Goal: Browse casually

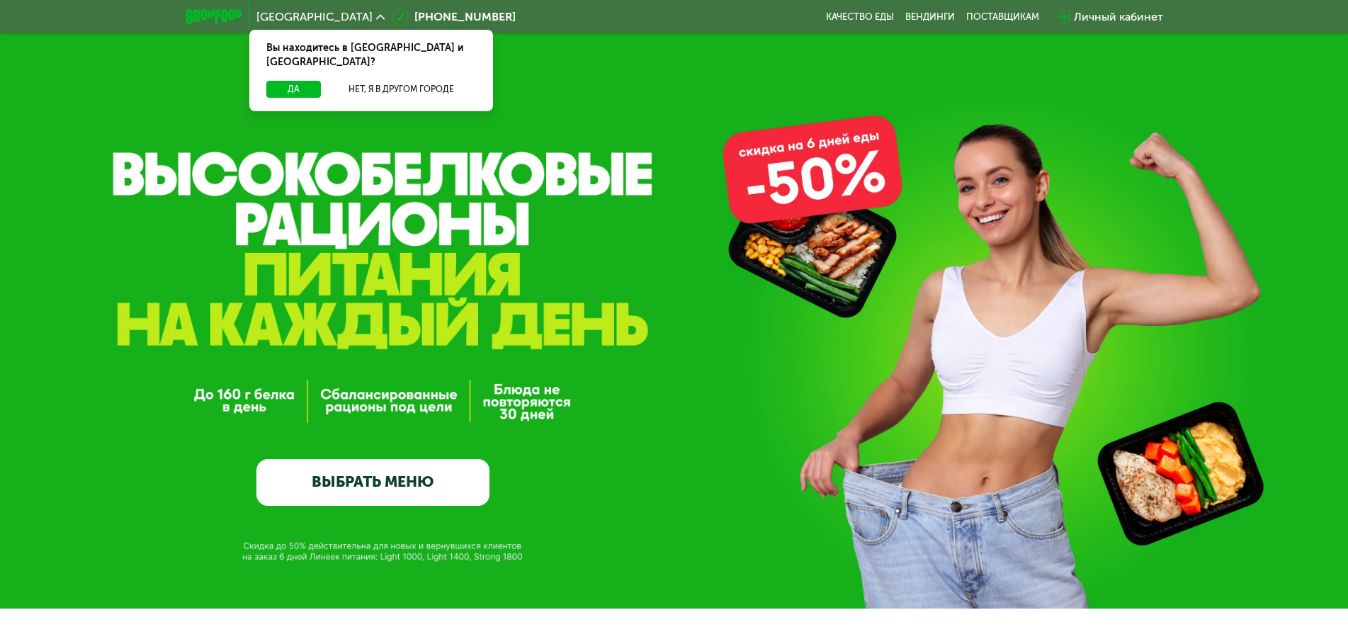
click at [948, 254] on div "GrowFood — доставка правильного питания ВЫБРАТЬ МЕНЮ" at bounding box center [674, 360] width 1348 height 290
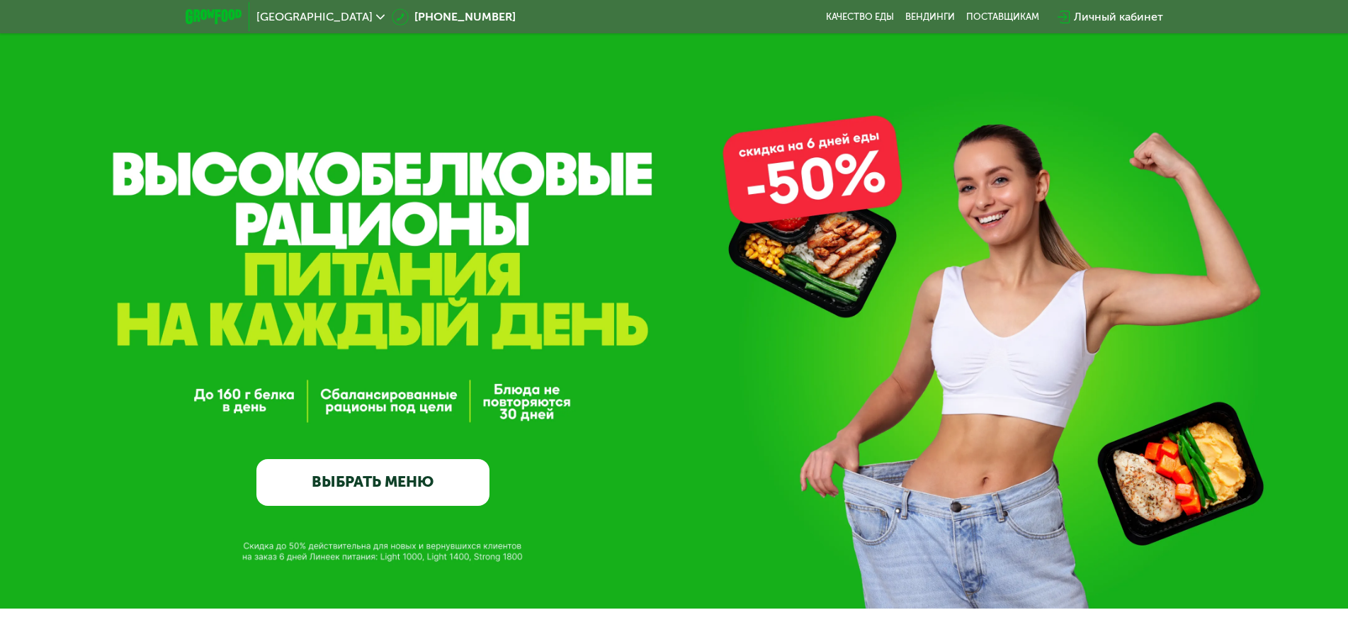
click at [1096, 202] on div "GrowFood — доставка правильного питания ВЫБРАТЬ МЕНЮ" at bounding box center [674, 304] width 1348 height 608
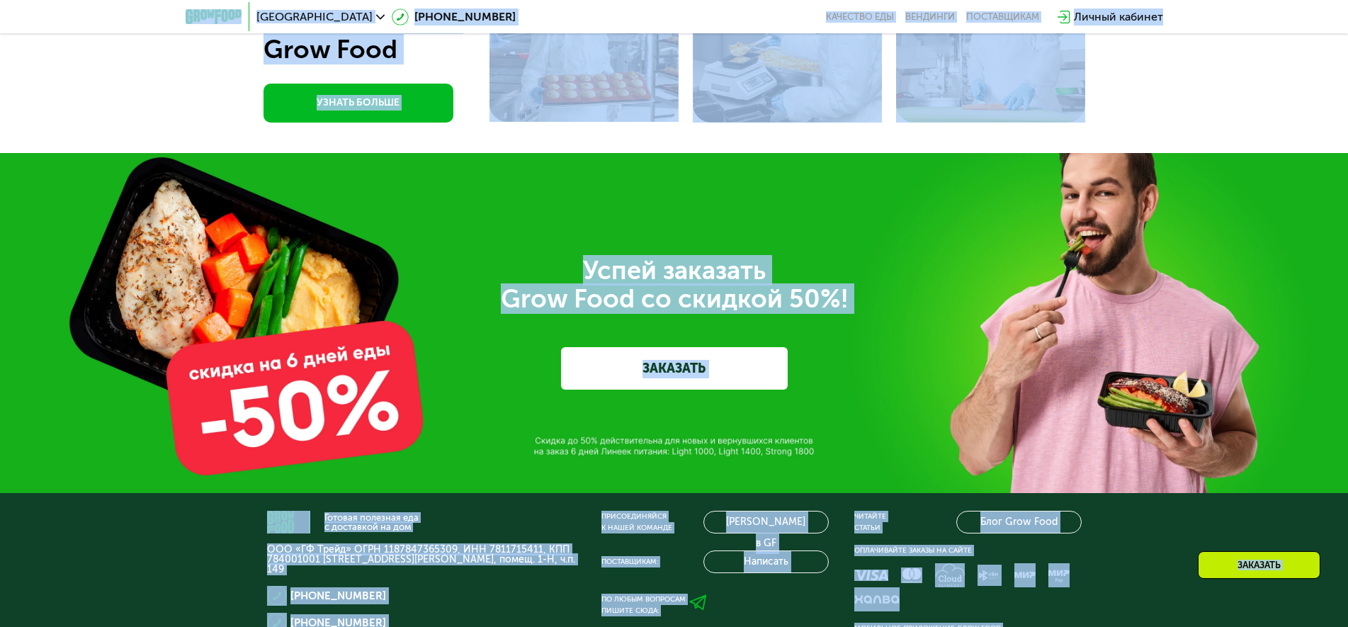
scroll to position [4377, 0]
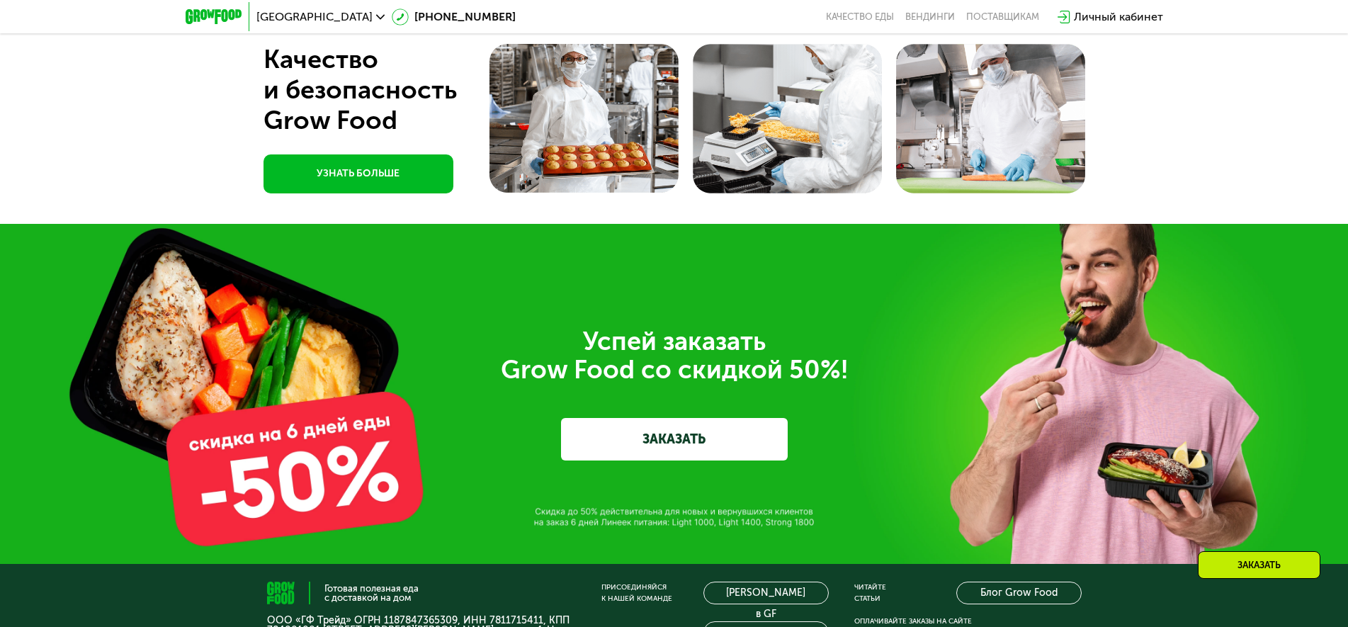
scroll to position [4306, 0]
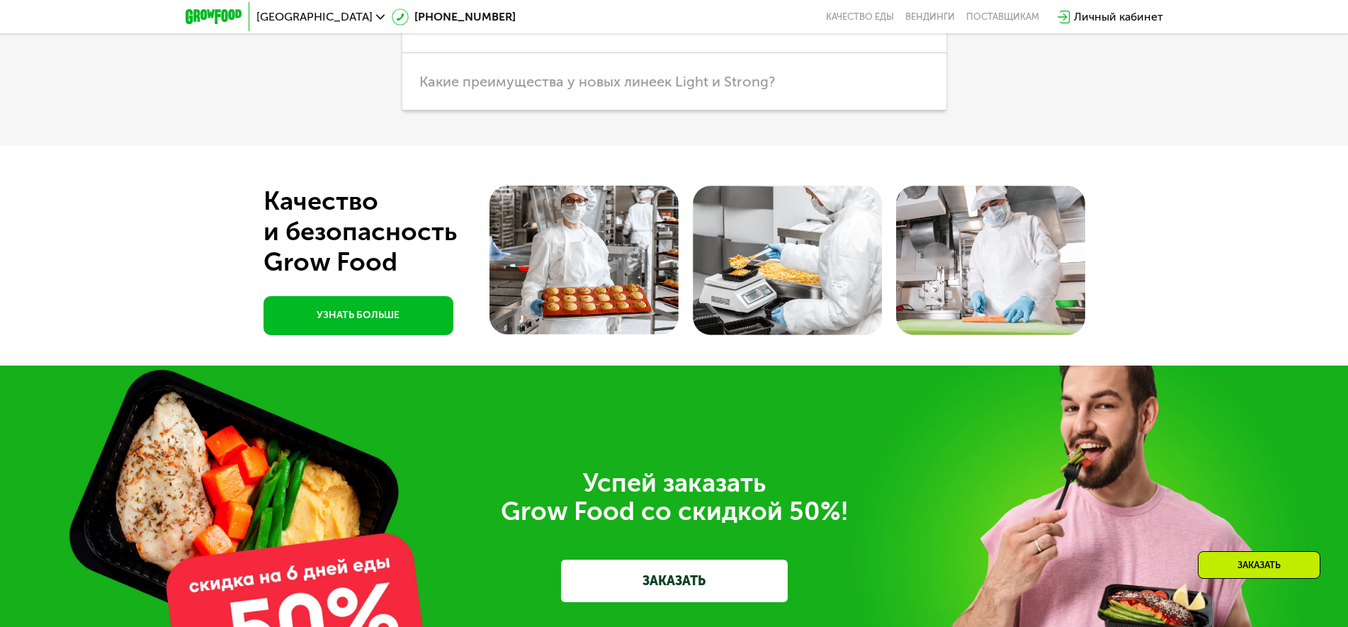
scroll to position [4094, 0]
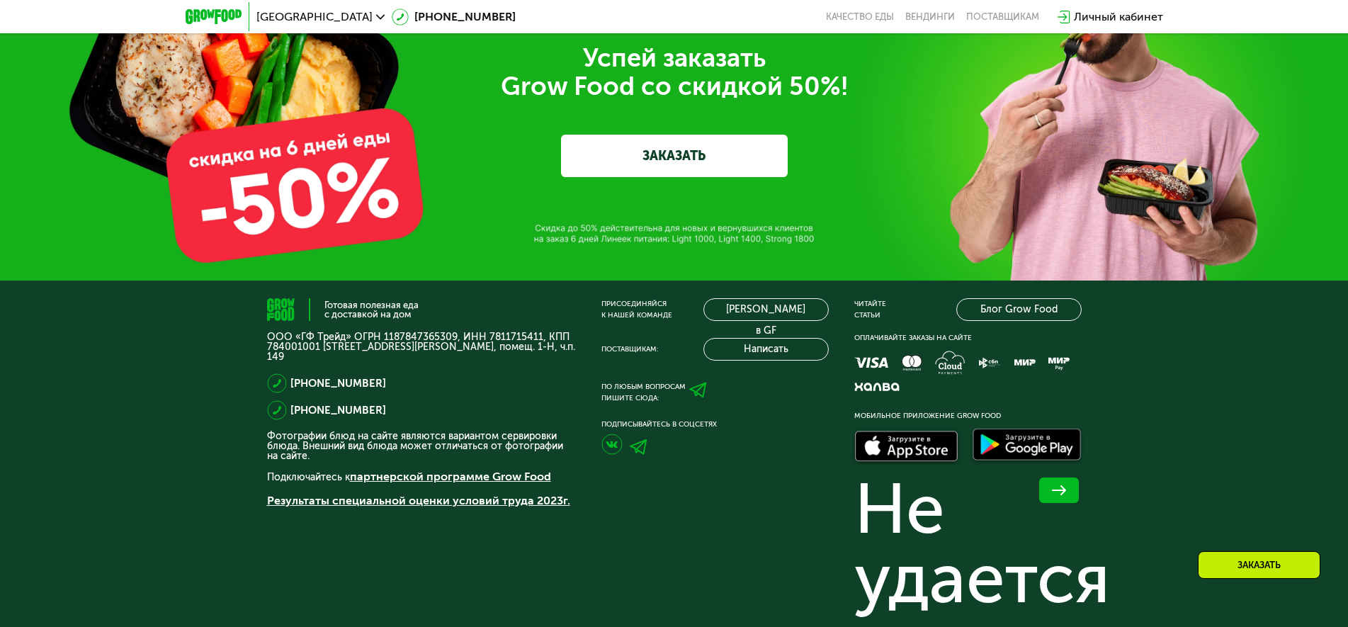
click at [528, 177] on div "Успей заказать  Grow Food со скидкой 50%! ЗАКАЗАТЬ" at bounding box center [674, 110] width 793 height 133
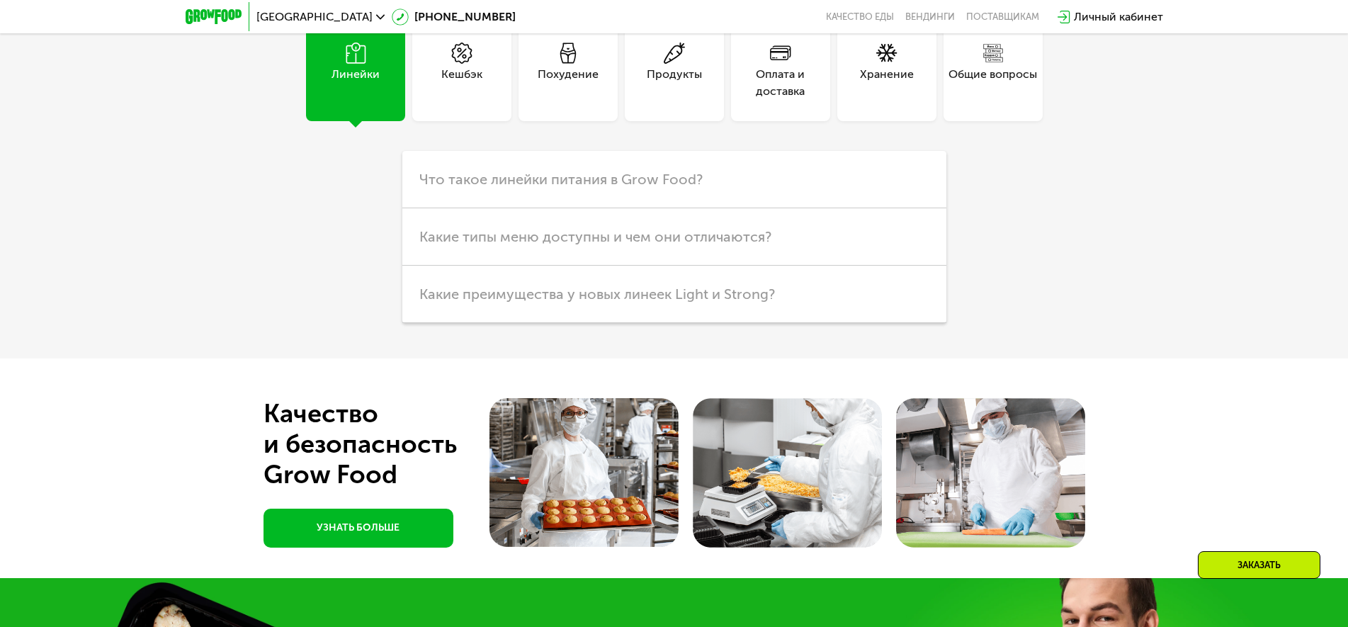
scroll to position [3811, 0]
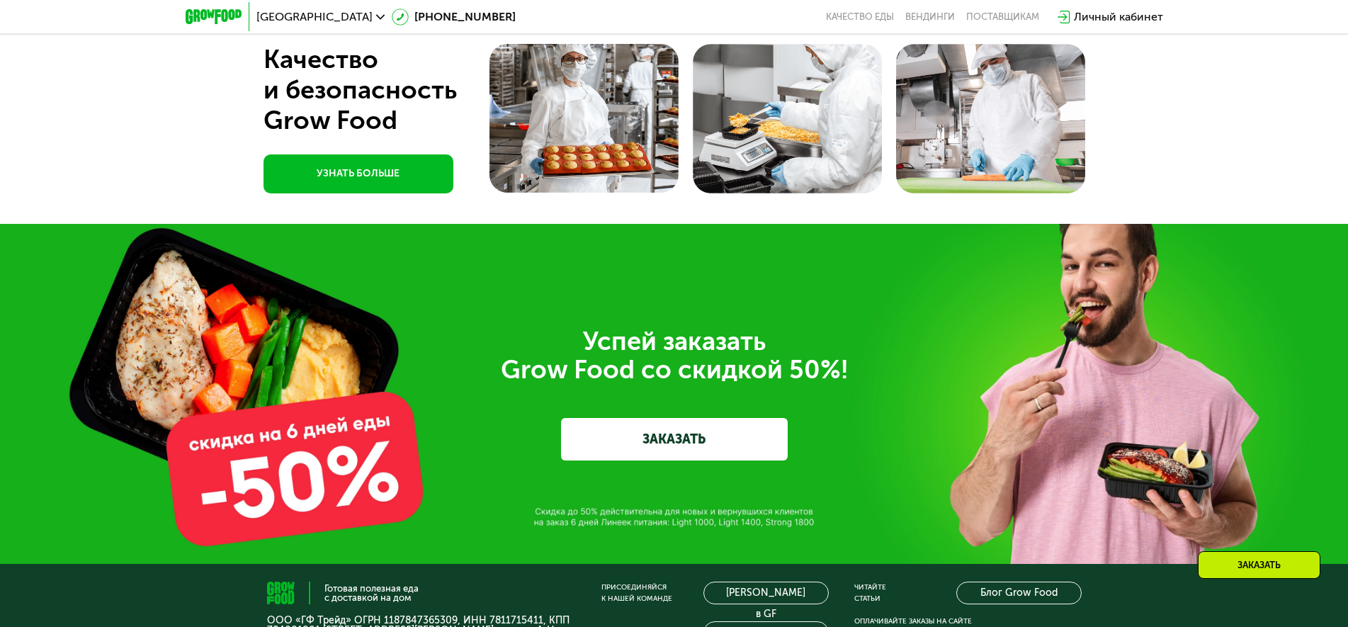
click at [1106, 383] on div "Успей заказать  Grow Food со скидкой 50%! ЗАКАЗАТЬ" at bounding box center [674, 394] width 1348 height 340
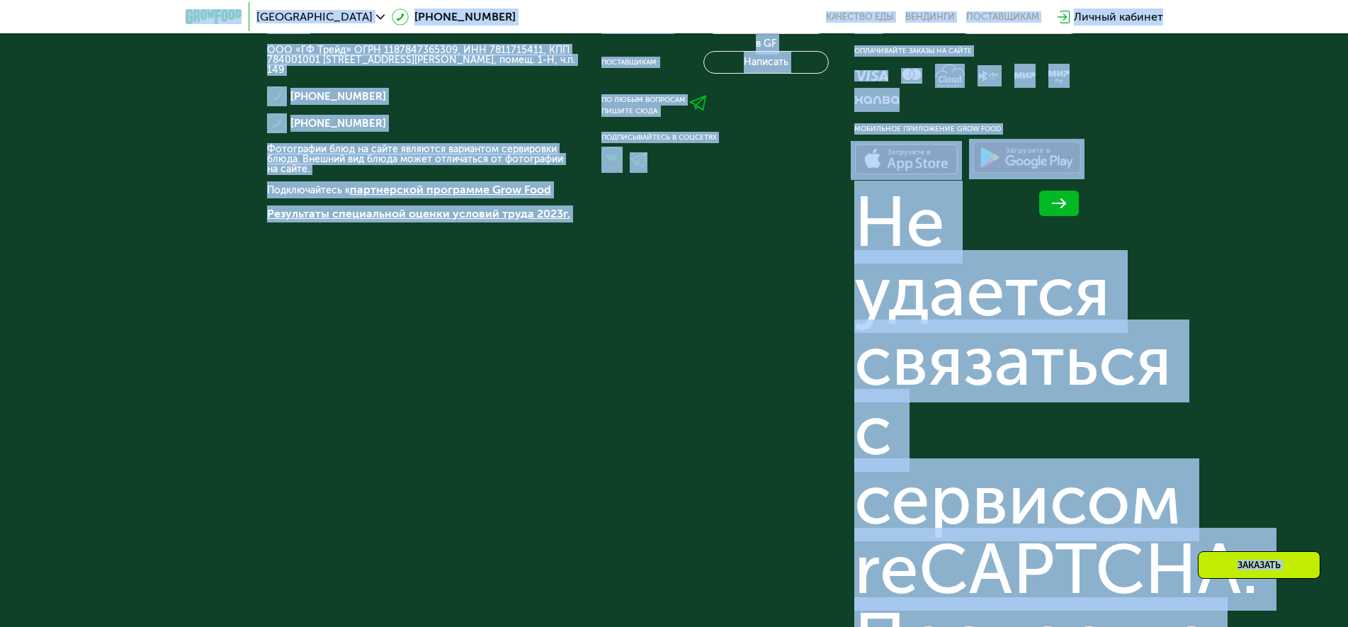
scroll to position [4239, 0]
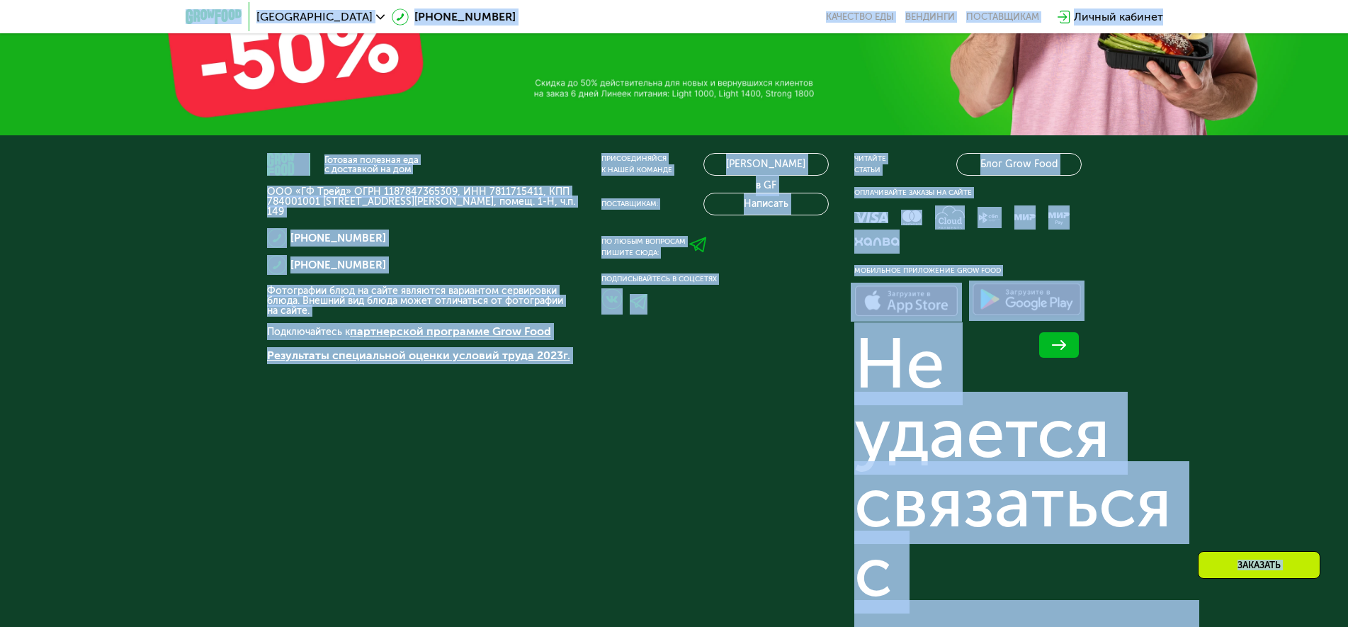
click at [548, 299] on p "Фотографии блюд на сайте являются вариантом сервировки блюда. Внешний вид блюда…" at bounding box center [421, 301] width 309 height 30
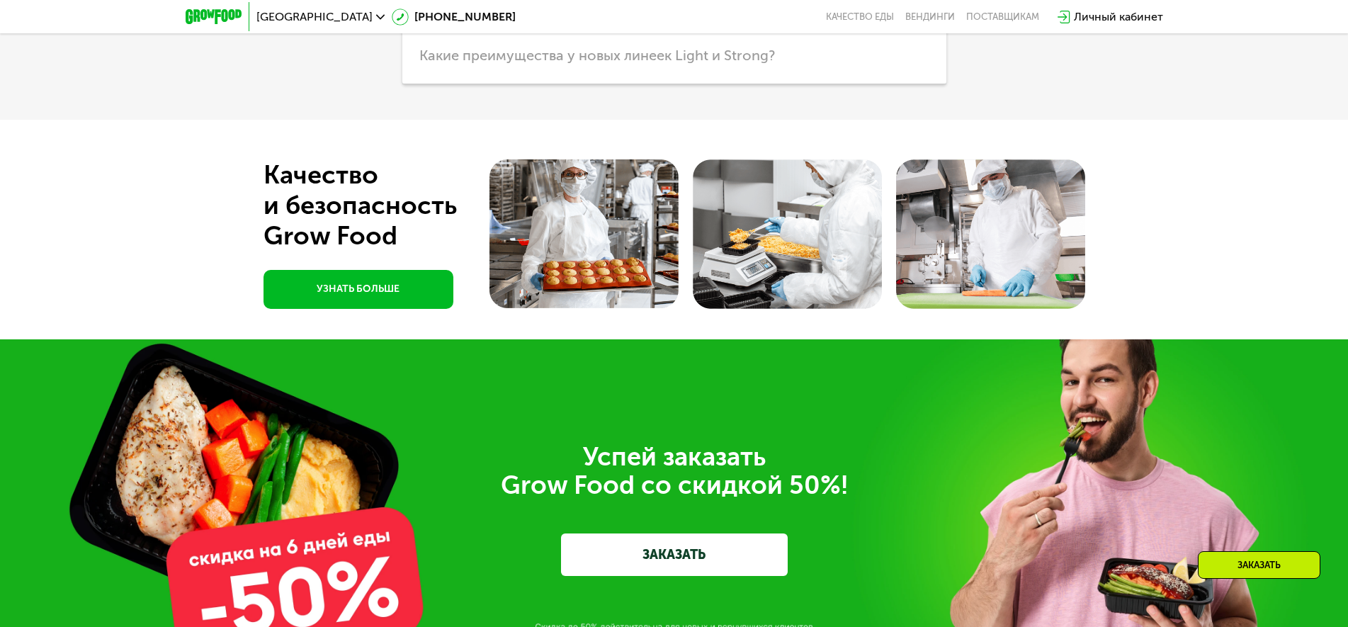
scroll to position [3553, 0]
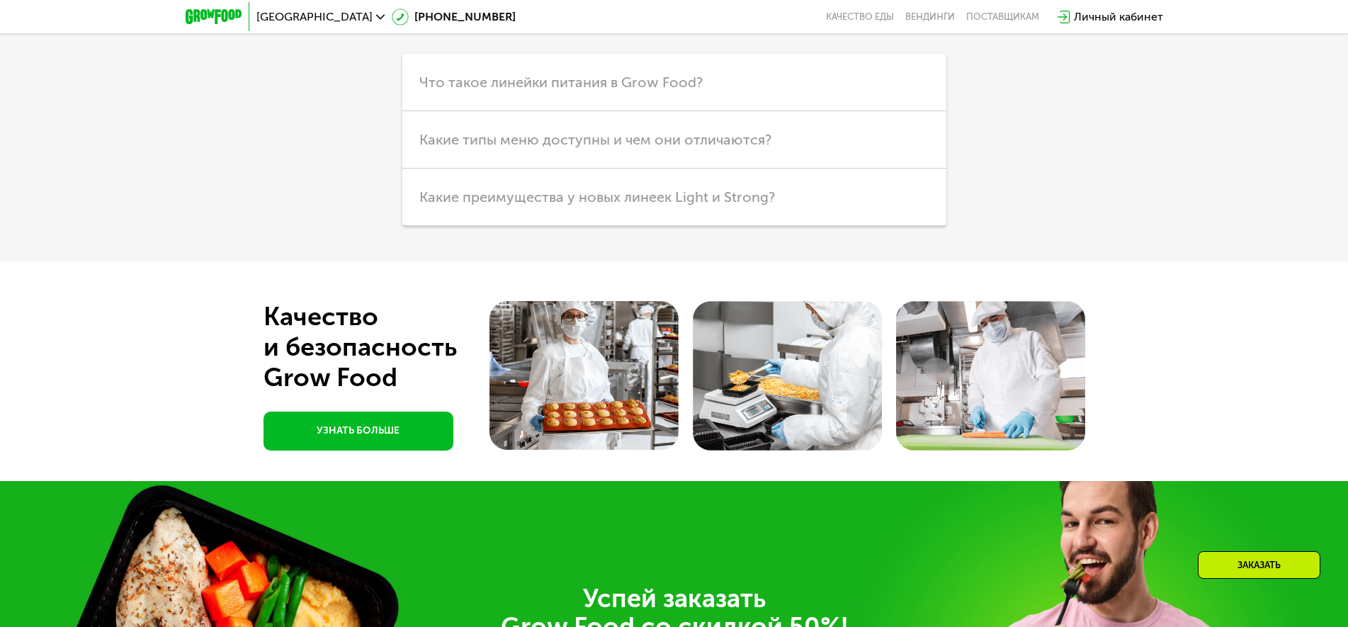
click at [1001, 144] on div "Линейки Кешбэк Похудение Продукты Оплата и доставка Хранение Общие вопросы Что …" at bounding box center [674, 75] width 793 height 301
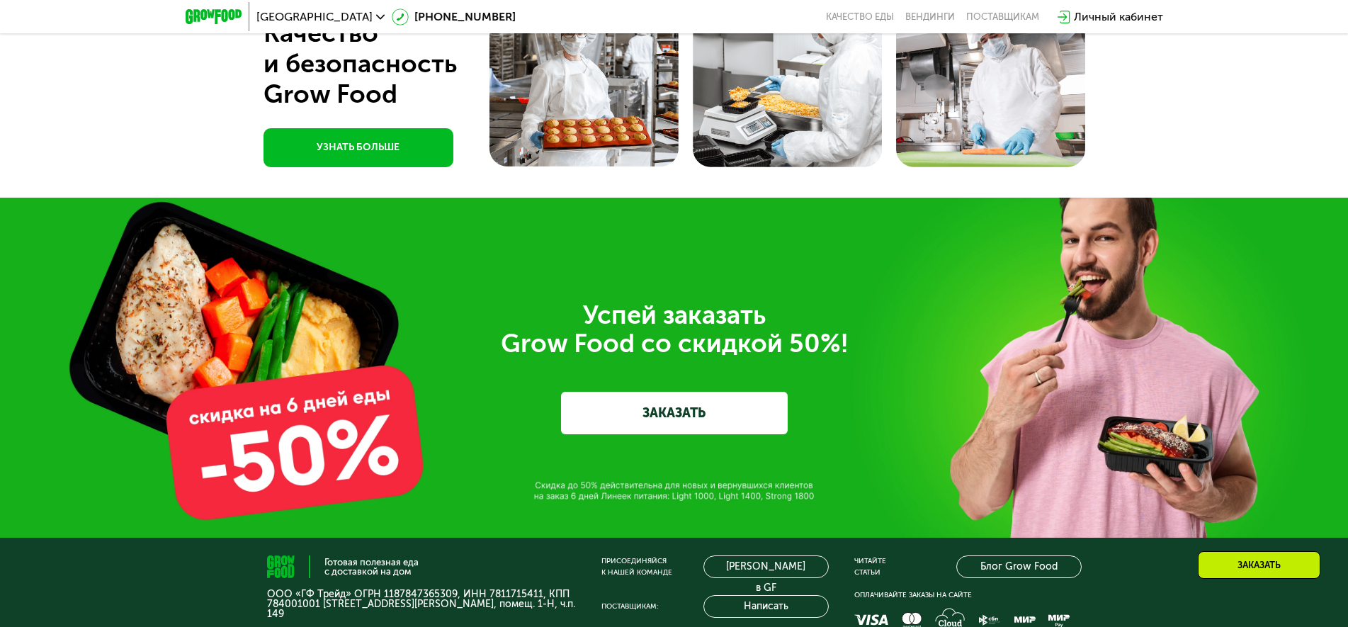
scroll to position [3624, 0]
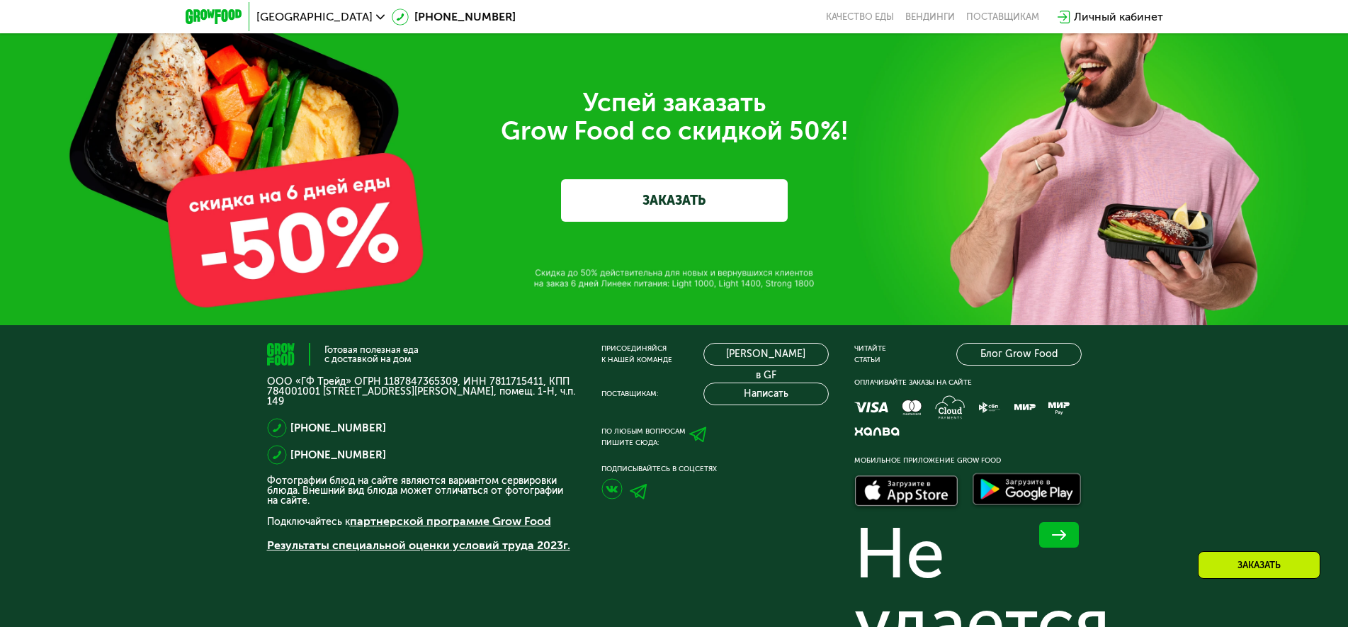
click at [438, 546] on link "Результаты специальной оценки условий труда 2023г." at bounding box center [418, 544] width 303 height 13
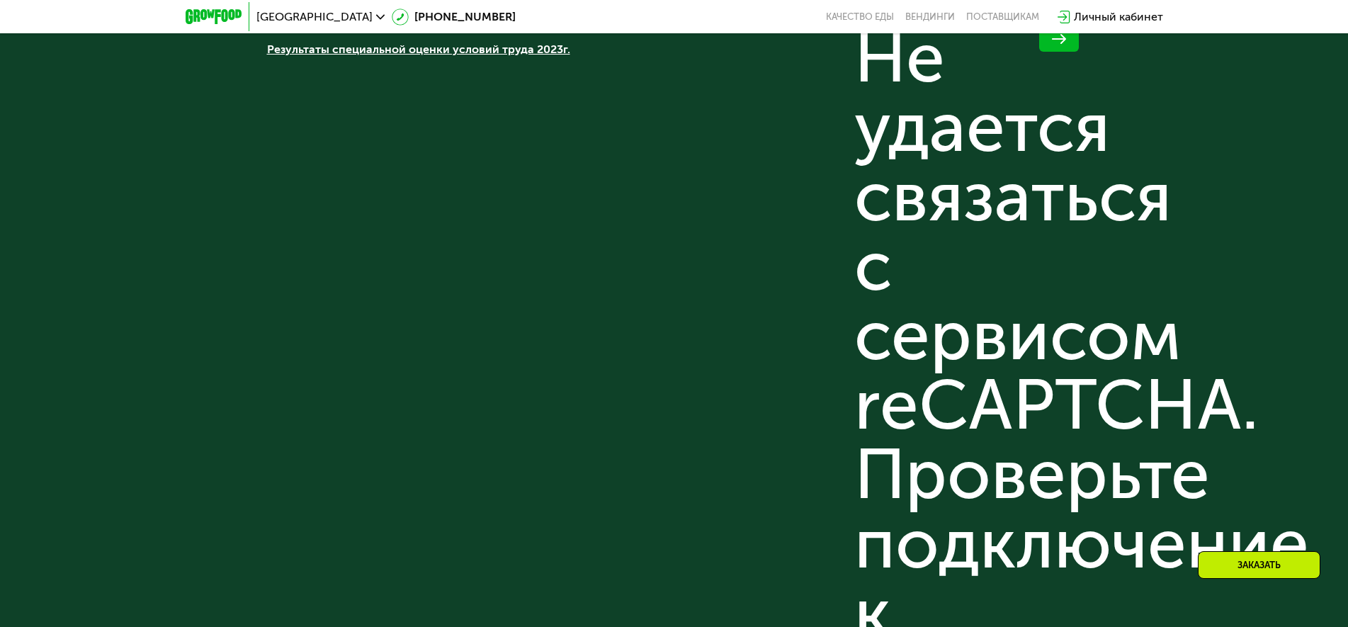
scroll to position [4191, 0]
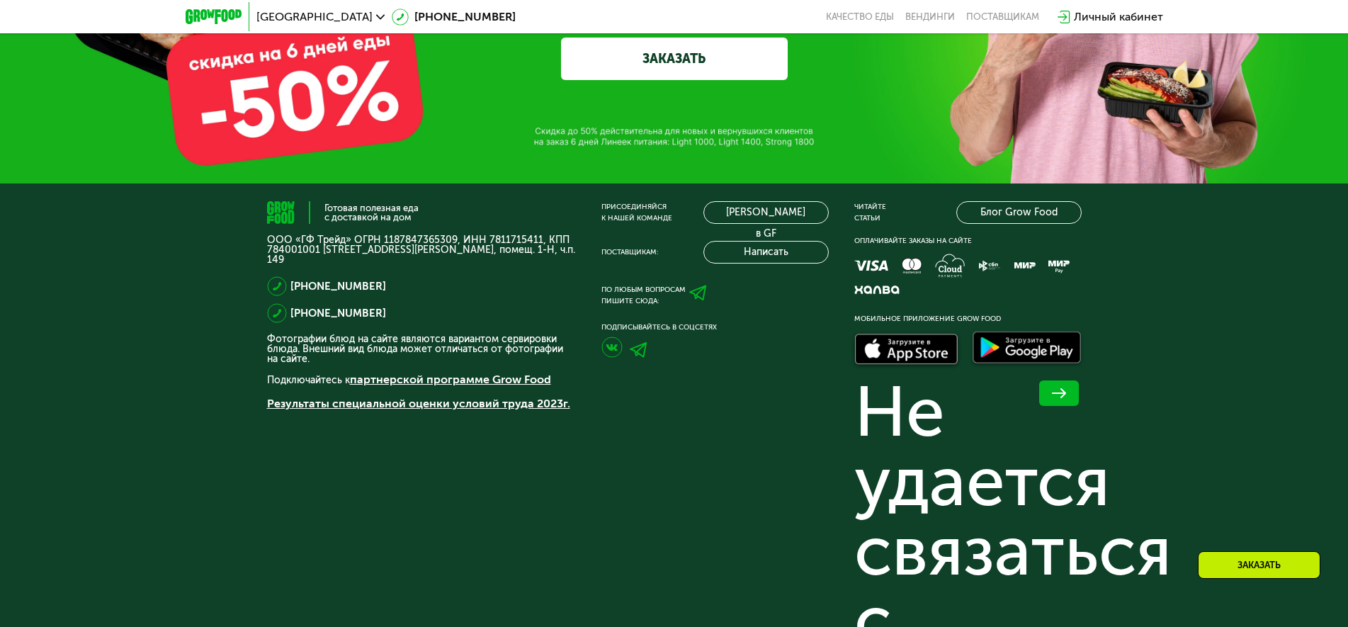
click at [682, 239] on div "Присоединяйся к нашей команде [PERSON_NAME] в GF Поставщикам: Написать" at bounding box center [714, 232] width 227 height 62
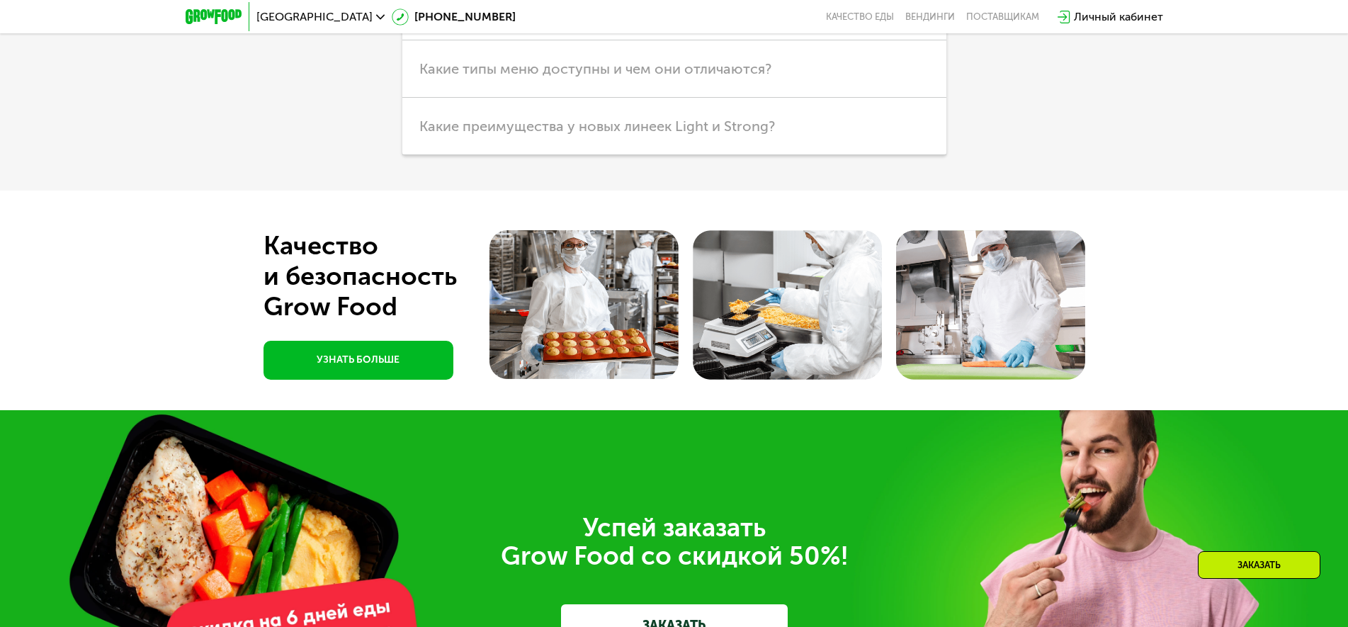
click at [249, 244] on div at bounding box center [674, 301] width 1348 height 220
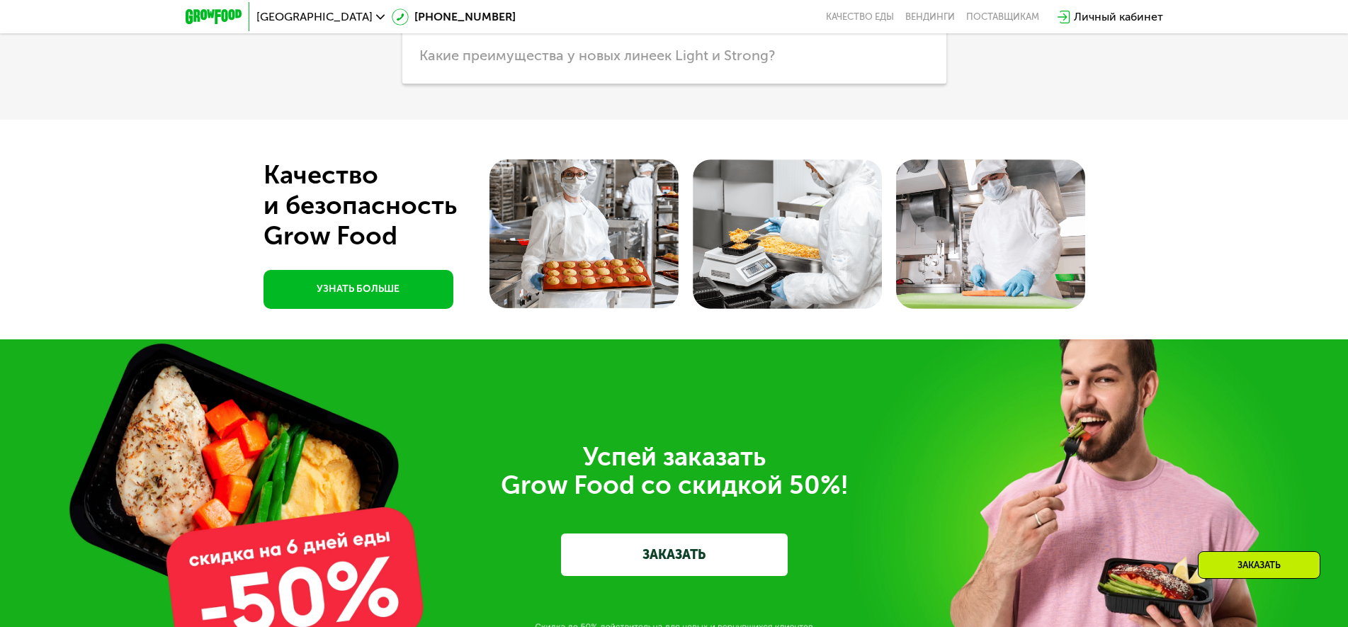
scroll to position [4333, 0]
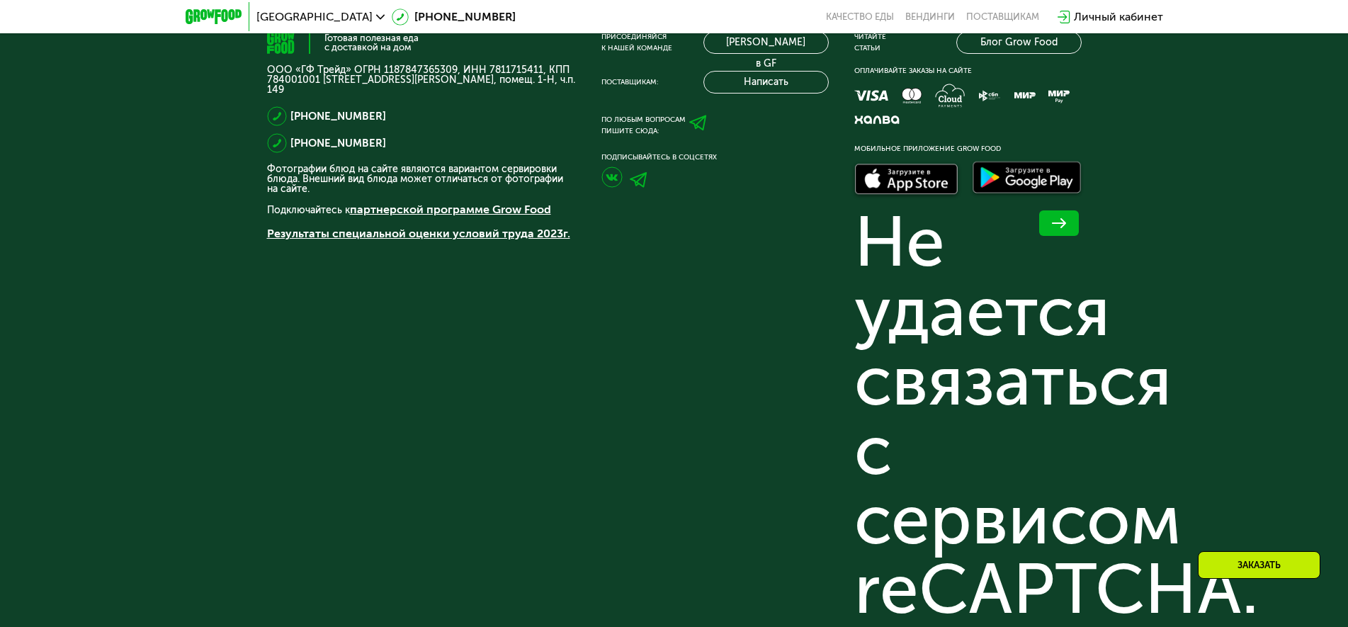
scroll to position [3723, 0]
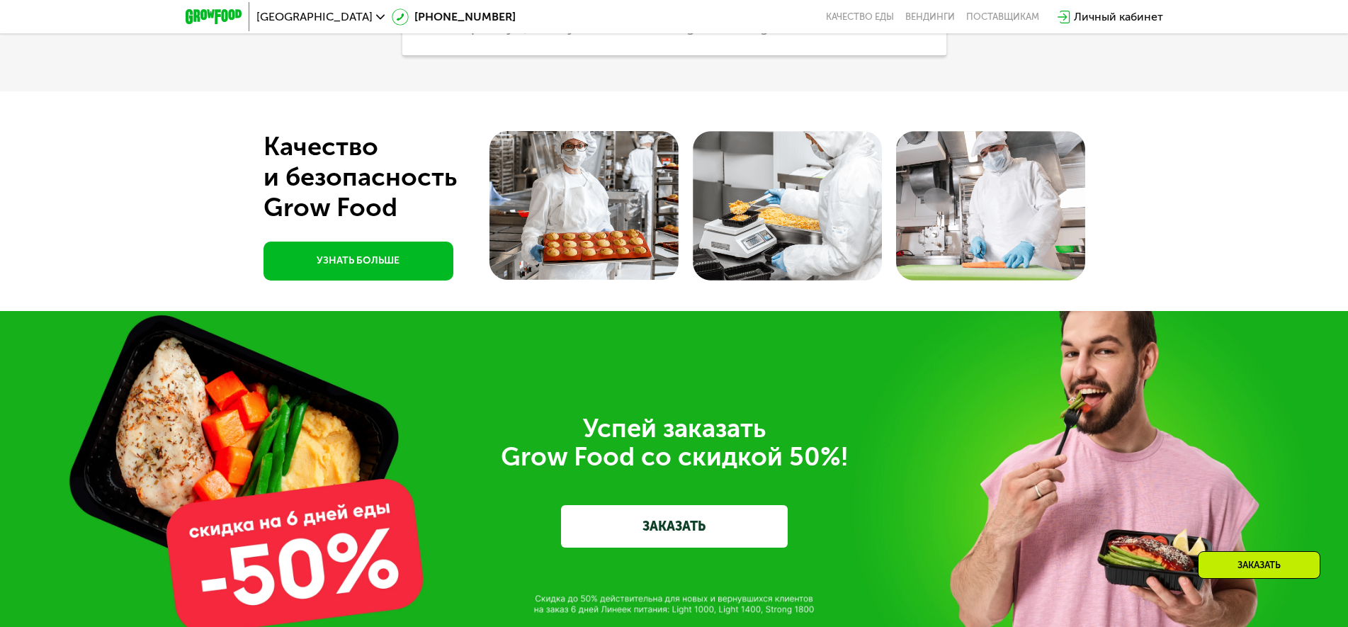
click at [559, 349] on div "Успей заказать  Grow Food со скидкой 50%! ЗАКАЗАТЬ" at bounding box center [674, 481] width 1348 height 340
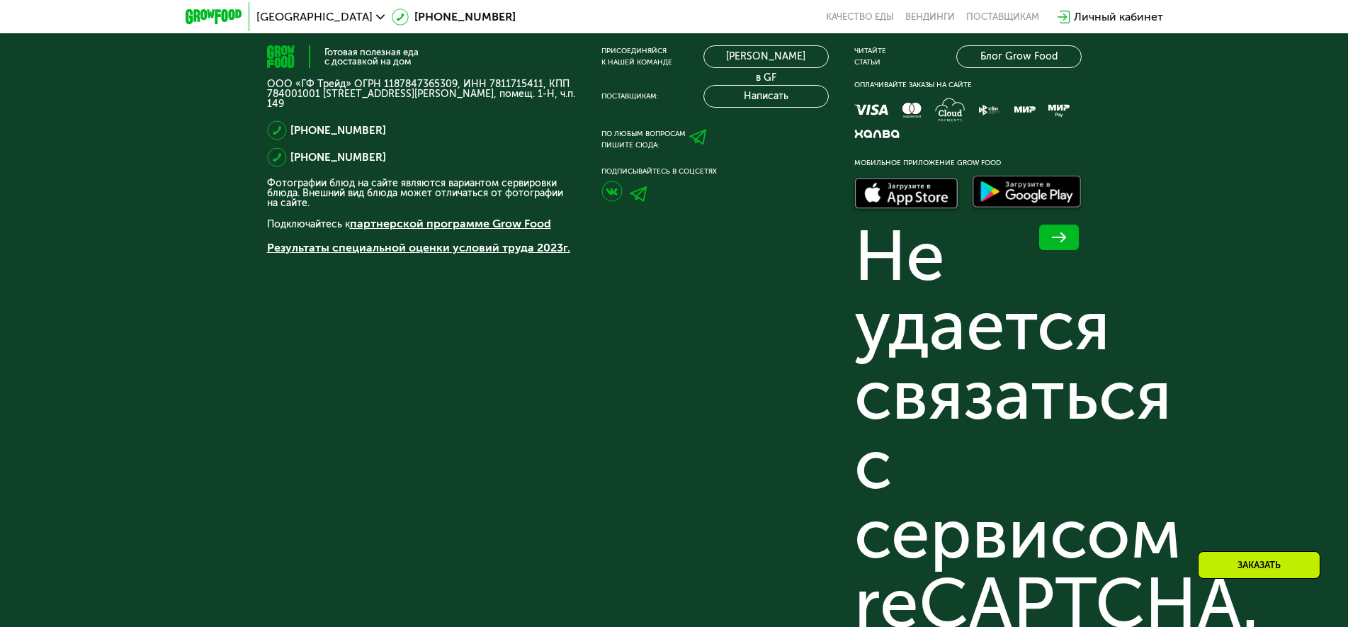
scroll to position [4063, 0]
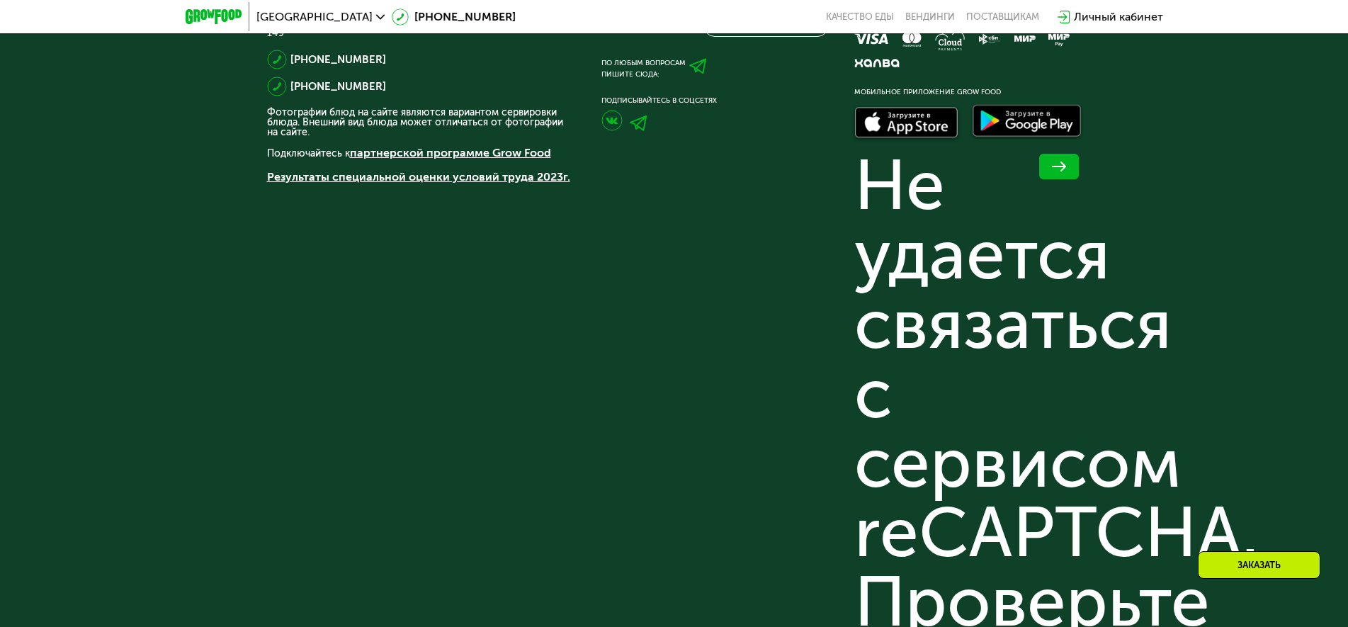
scroll to position [4205, 0]
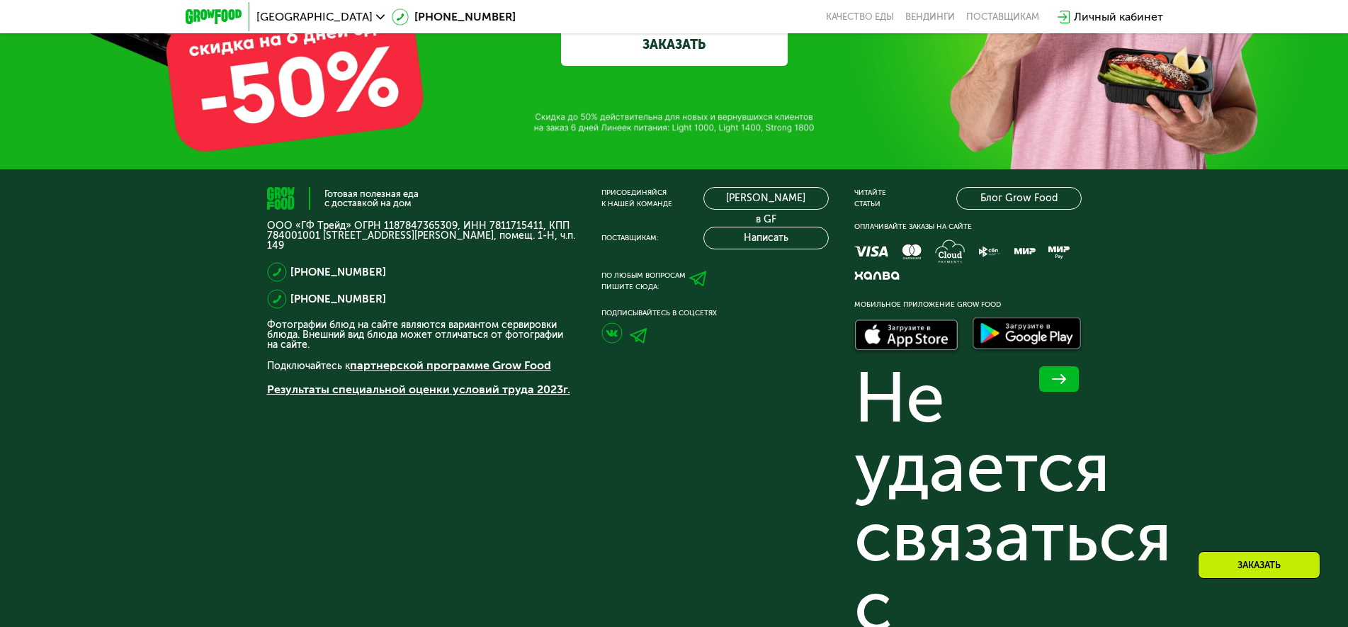
click at [399, 227] on p "ООО «ГФ Трейд» ОГРН 1187847365309, ИНН 7811715411, КПП 784001001 [STREET_ADDRES…" at bounding box center [421, 236] width 309 height 30
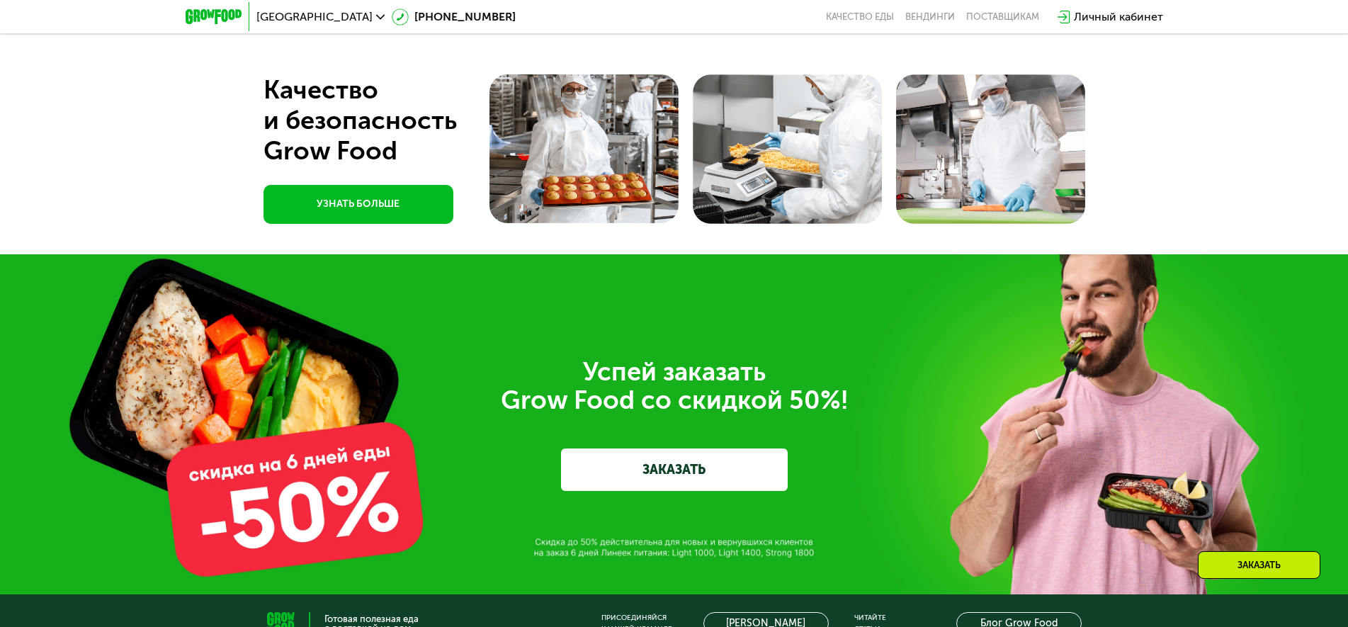
scroll to position [3426, 0]
